Goal: Task Accomplishment & Management: Use online tool/utility

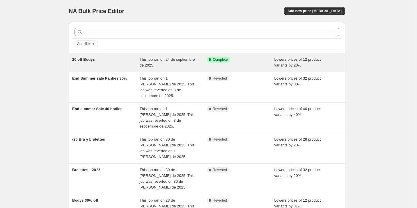
click at [149, 67] on span "This job ran on 24 de septiembre de 2025." at bounding box center [167, 62] width 55 height 10
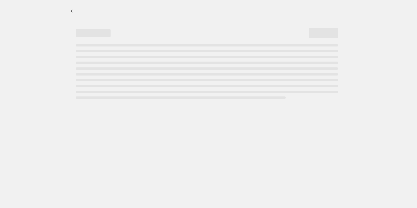
select select "percentage"
select select "collection"
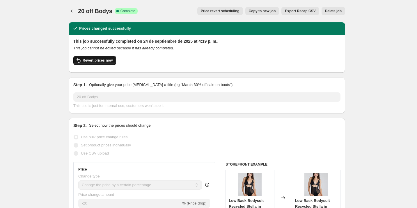
click at [102, 60] on span "Revert prices now" at bounding box center [98, 60] width 30 height 5
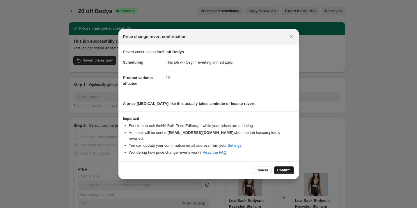
click at [281, 168] on span "Confirm" at bounding box center [283, 170] width 13 height 5
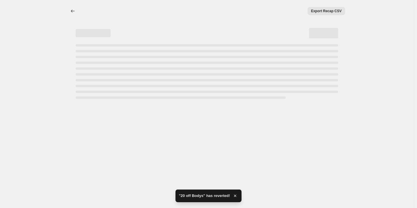
select select "percentage"
select select "collection"
